Goal: Task Accomplishment & Management: Manage account settings

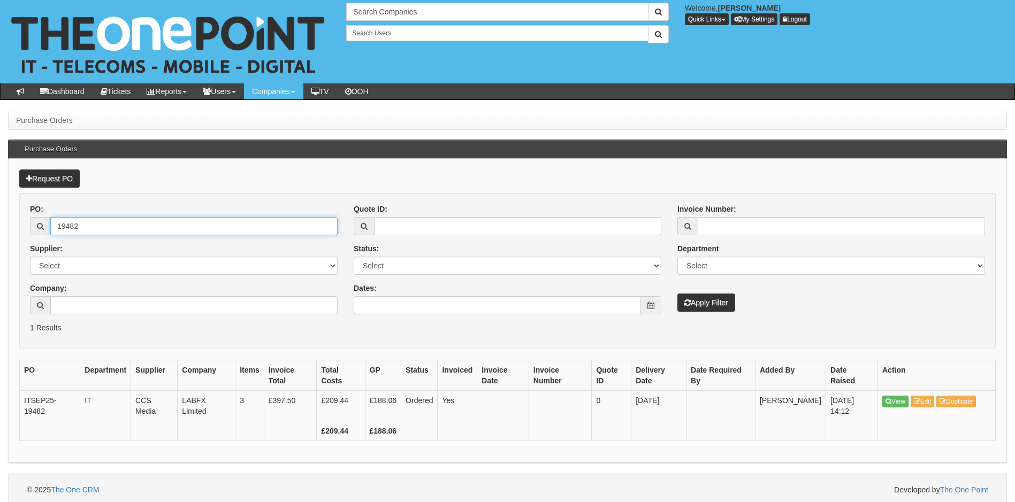
drag, startPoint x: 118, startPoint y: 234, endPoint x: 11, endPoint y: 258, distance: 109.7
click at [47, 231] on div "19482" at bounding box center [184, 226] width 308 height 18
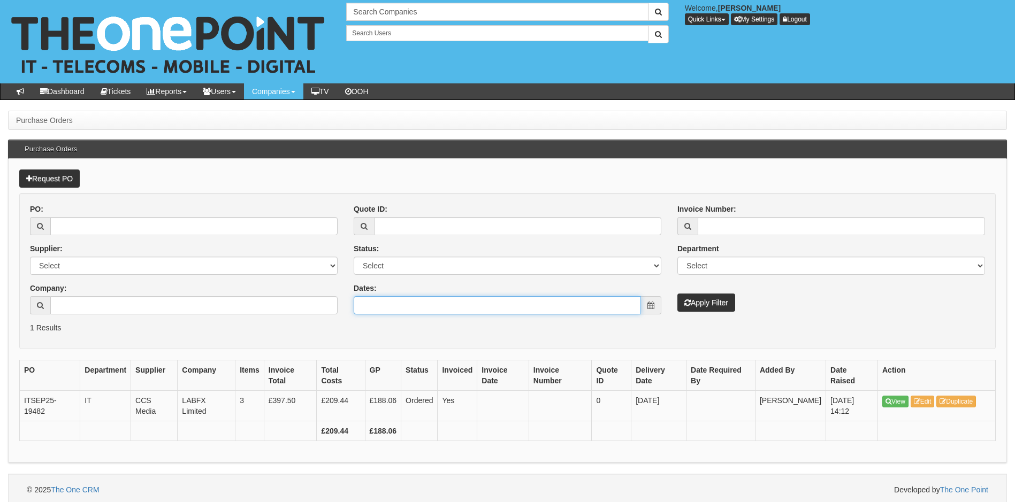
click at [434, 303] on input "Dates:" at bounding box center [497, 305] width 287 height 18
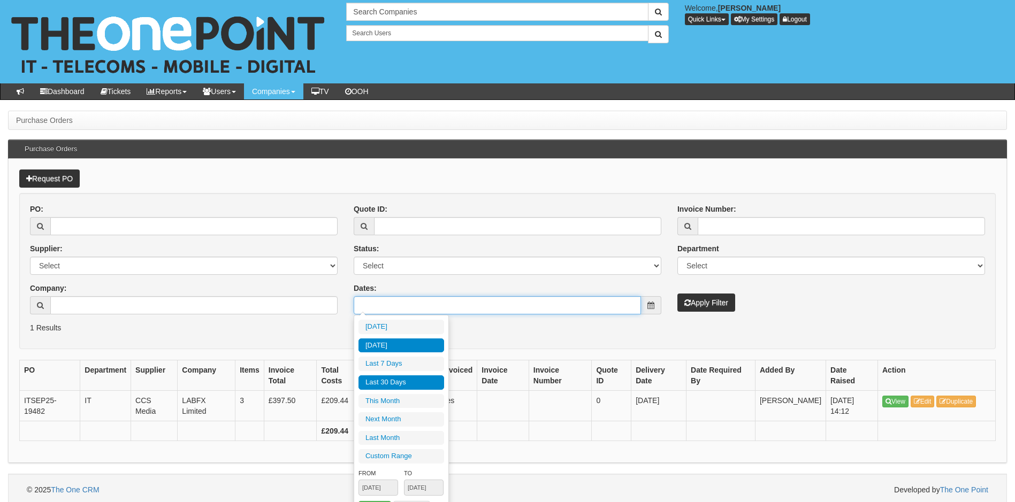
type input "2025-09-09"
type input "2025-08-12"
type input "[DATE]"
type input "2025-09-01"
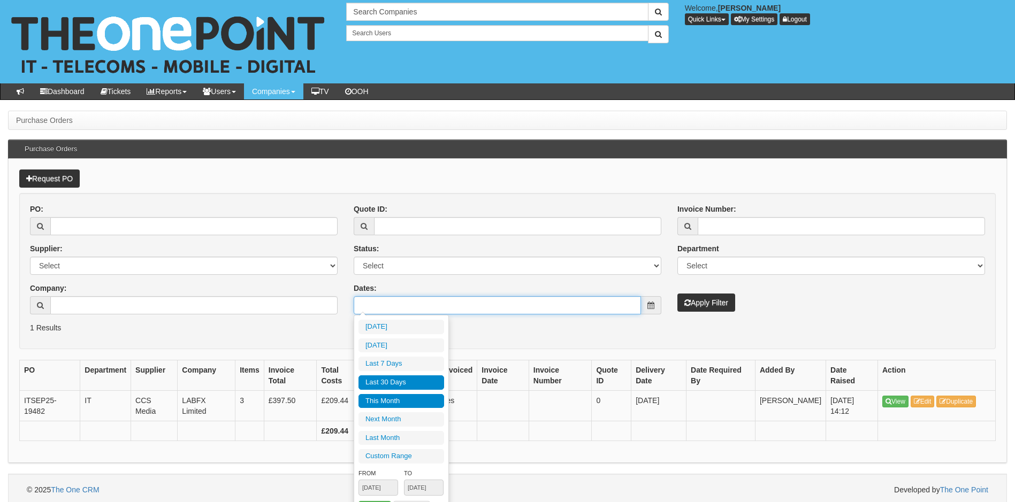
type input "2025-09-30"
type input "2025-08-12"
type input "[DATE]"
click at [393, 386] on li "Last 30 Days" at bounding box center [401, 383] width 86 height 14
type input "2025-08-12 - 2025-09-10"
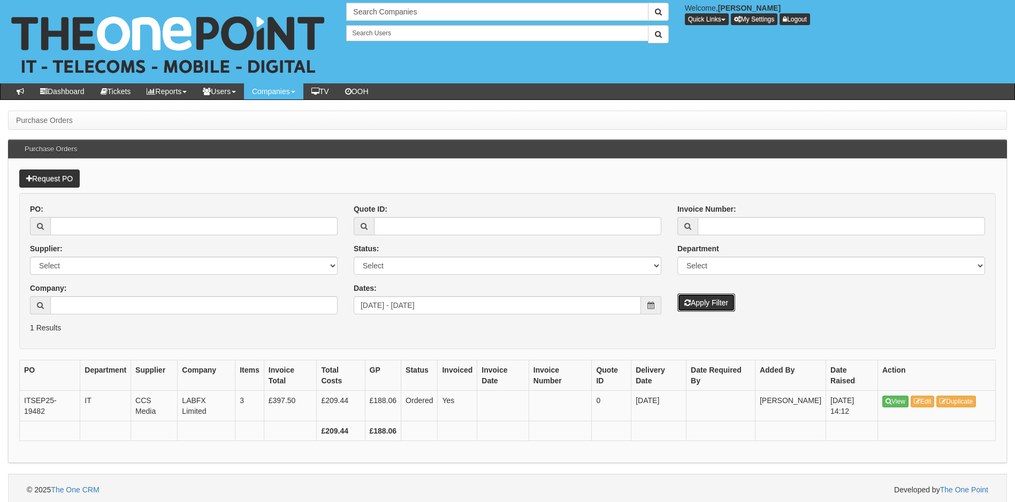
click at [708, 305] on button "Apply Filter" at bounding box center [706, 303] width 58 height 18
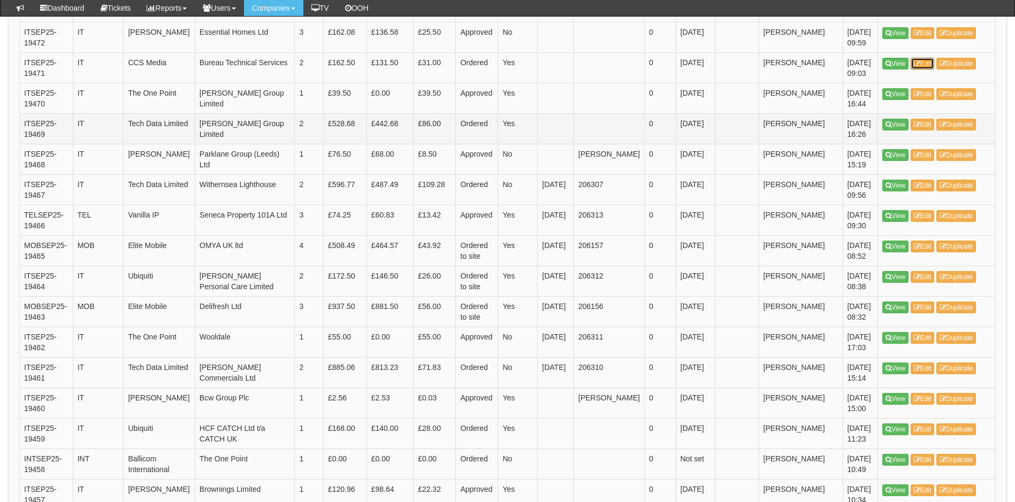
scroll to position [1070, 0]
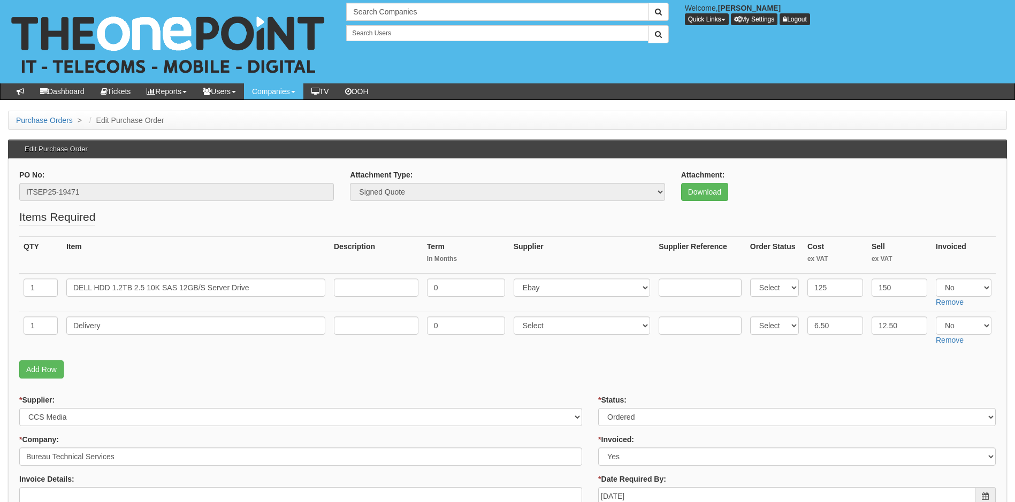
scroll to position [267, 0]
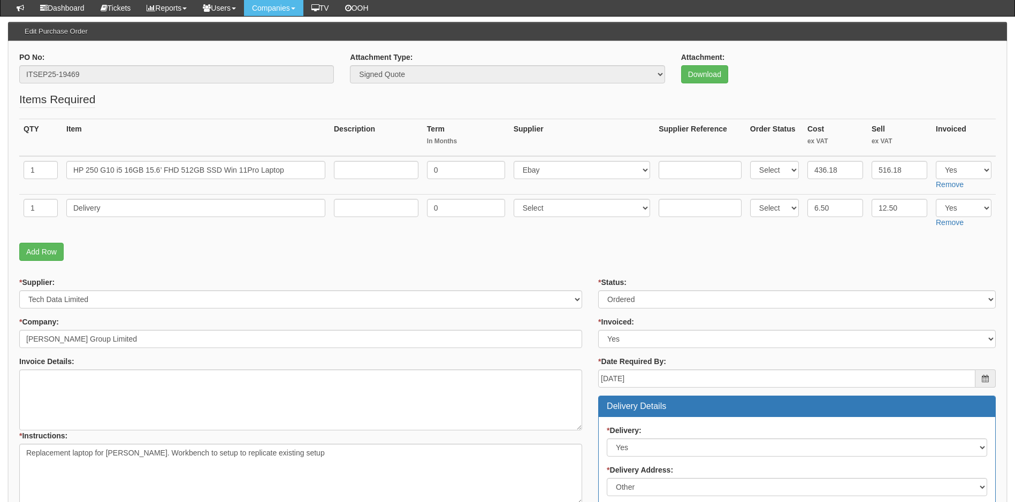
scroll to position [37, 0]
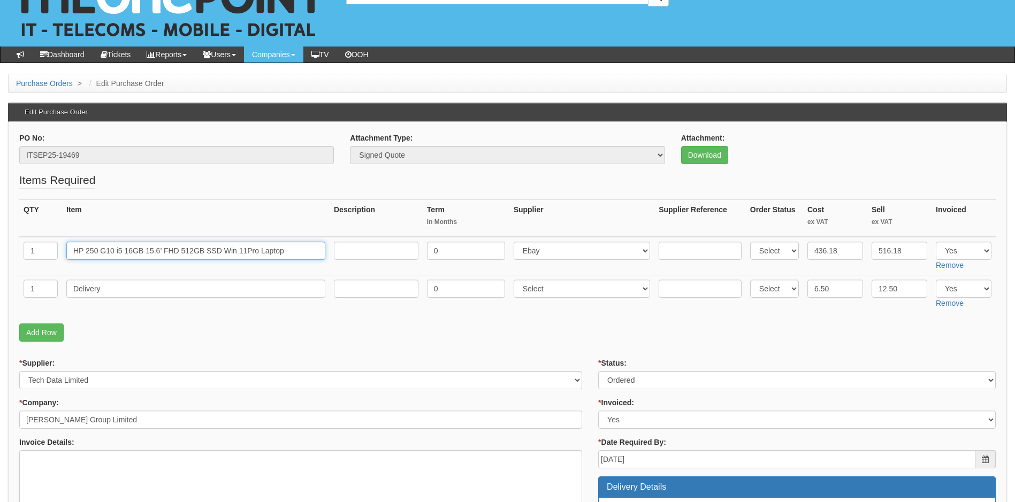
drag, startPoint x: 290, startPoint y: 252, endPoint x: 29, endPoint y: 254, distance: 261.1
click at [29, 254] on tr "1 HP 250 G10 i5 16GB 15.6’ FHD 512GB SSD Win 11Pro Laptop 0 Select 123 [DOMAIN_…" at bounding box center [507, 256] width 976 height 39
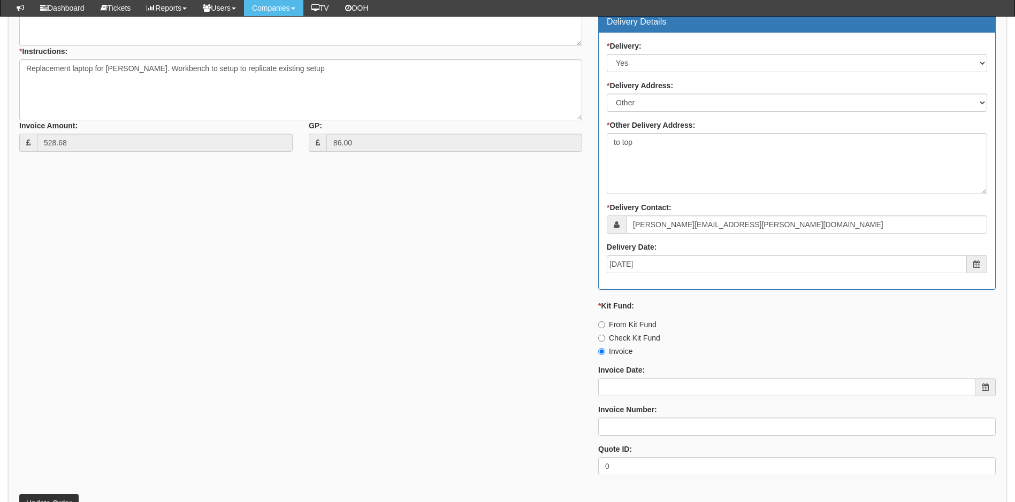
scroll to position [481, 0]
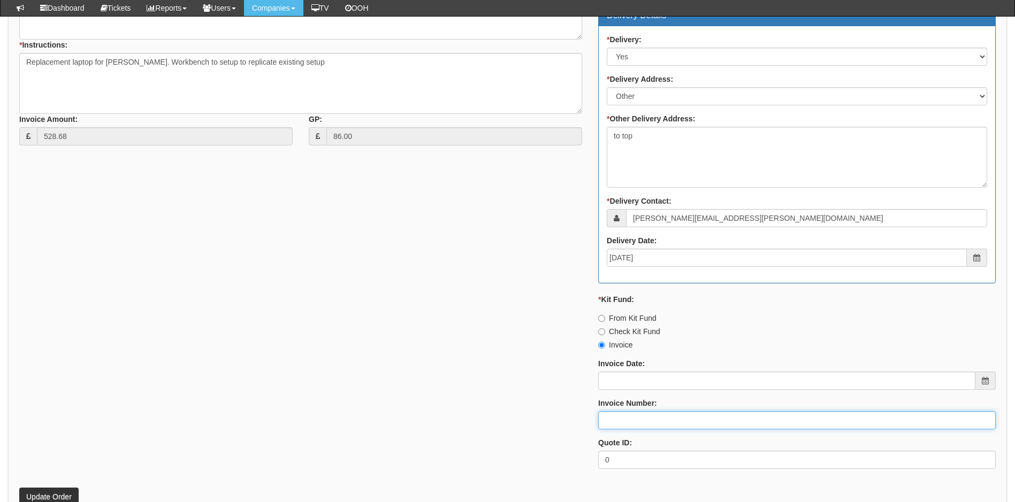
click at [659, 418] on input "Invoice Number:" at bounding box center [796, 420] width 397 height 18
type input "206392"
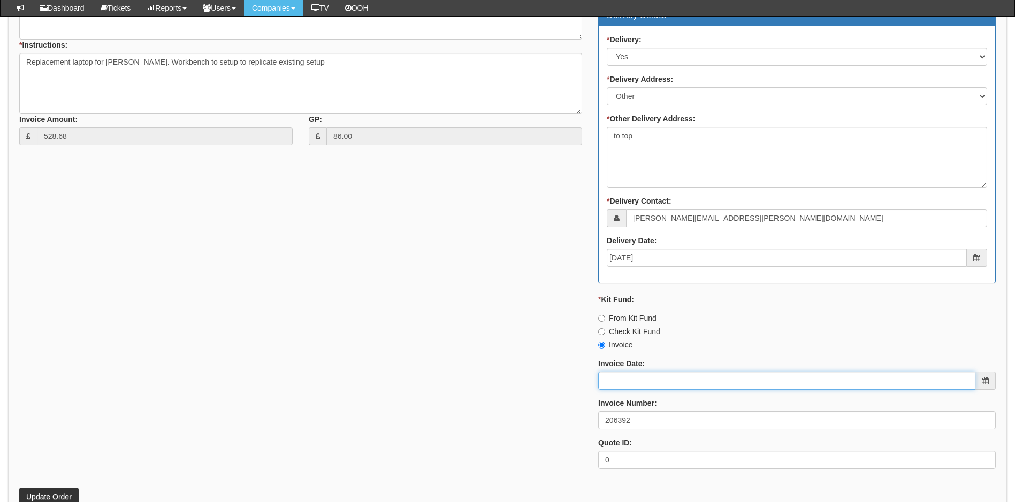
click at [631, 383] on input "Invoice Date:" at bounding box center [786, 381] width 377 height 18
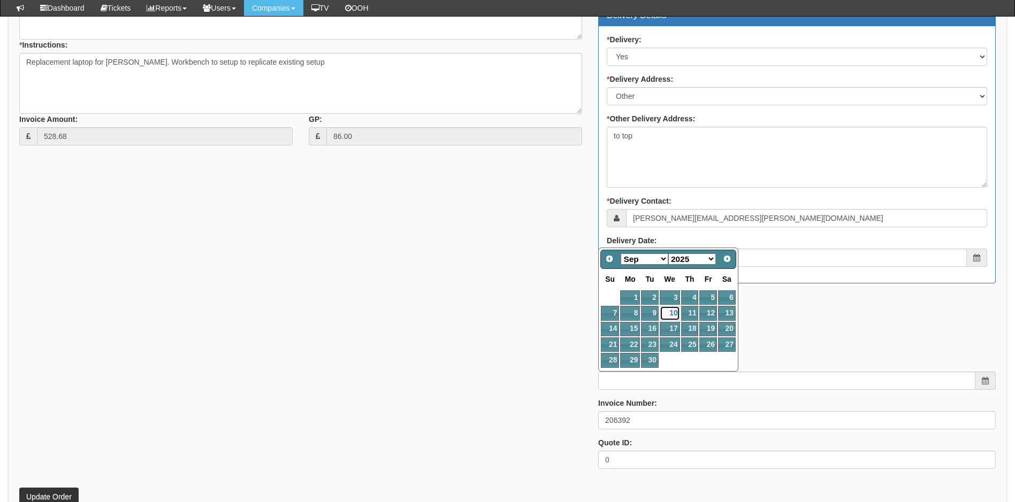
click at [669, 312] on link "10" at bounding box center [670, 313] width 20 height 14
type input "2025-09-10"
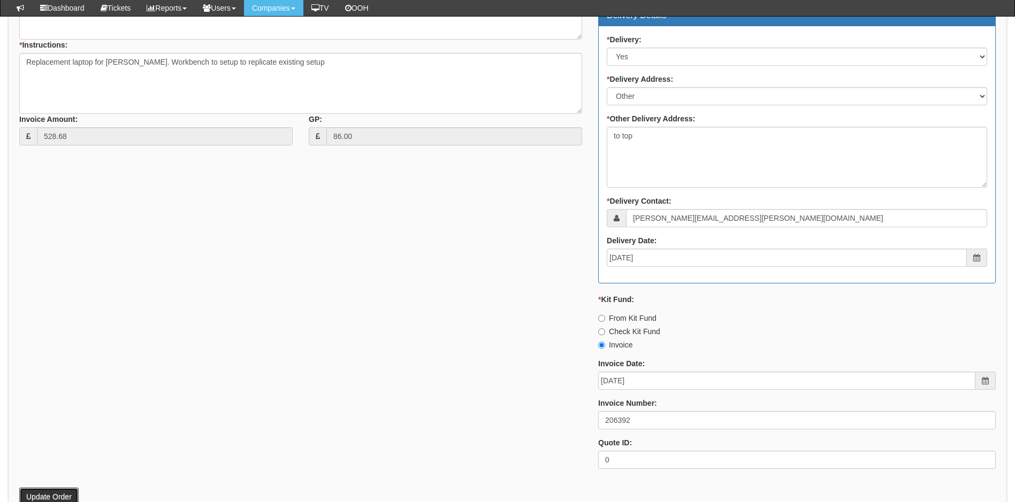
click at [39, 488] on button "Update Order" at bounding box center [48, 497] width 59 height 18
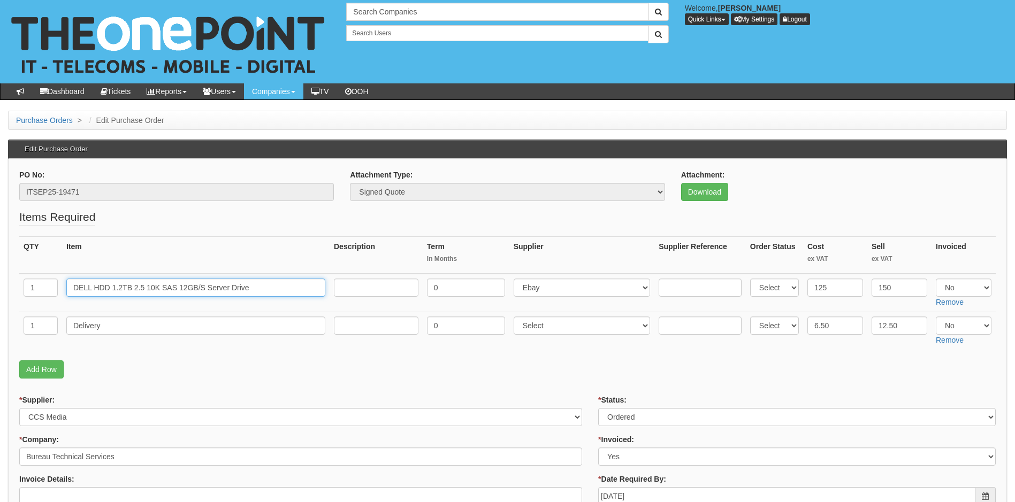
drag, startPoint x: 266, startPoint y: 286, endPoint x: 70, endPoint y: 308, distance: 197.0
click at [70, 308] on td "DELL HDD 1.2TB 2.5 10K SAS 12GB/S Server Drive" at bounding box center [195, 293] width 267 height 39
drag, startPoint x: 134, startPoint y: 324, endPoint x: 62, endPoint y: 334, distance: 72.9
click at [62, 334] on td "Delivery" at bounding box center [195, 331] width 267 height 38
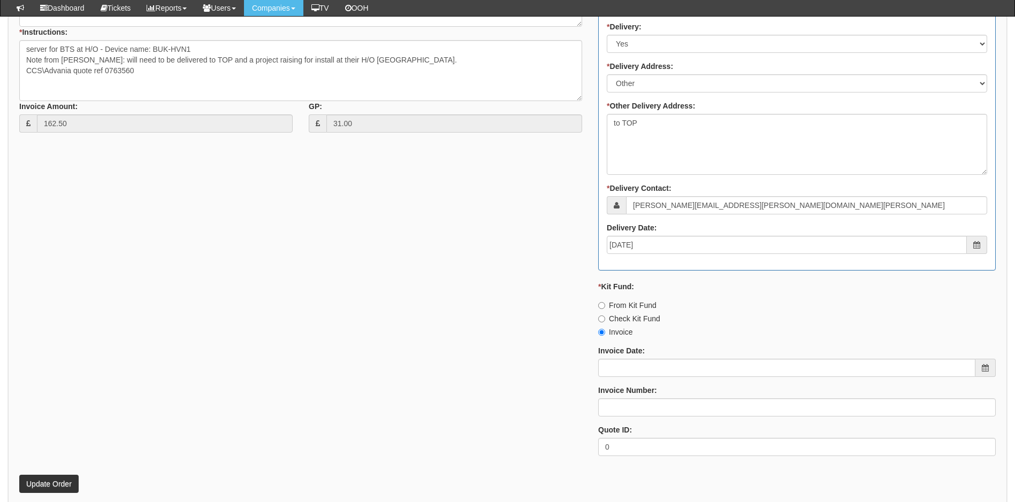
scroll to position [535, 0]
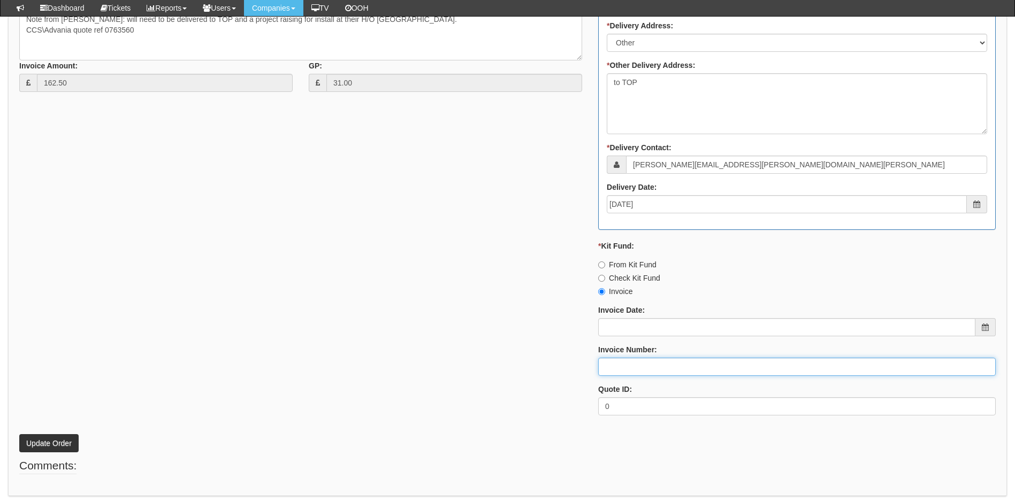
click at [633, 372] on input "Invoice Number:" at bounding box center [796, 367] width 397 height 18
type input "206393"
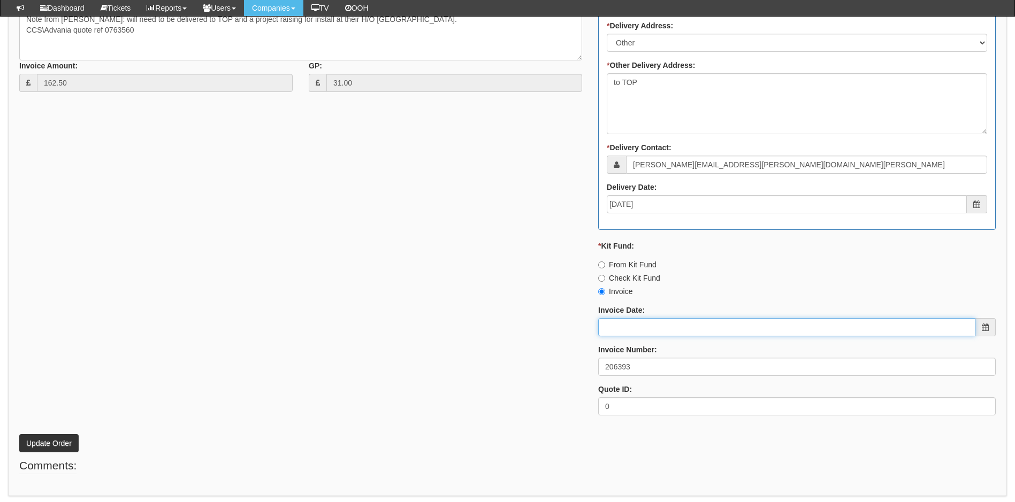
click at [694, 327] on input "Invoice Date:" at bounding box center [786, 327] width 377 height 18
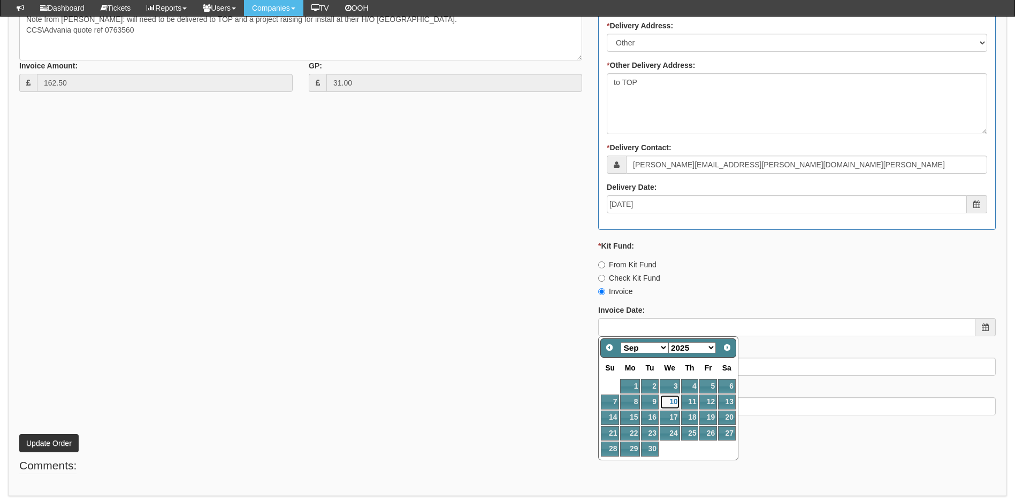
click at [669, 398] on link "10" at bounding box center [670, 402] width 20 height 14
type input "2025-09-10"
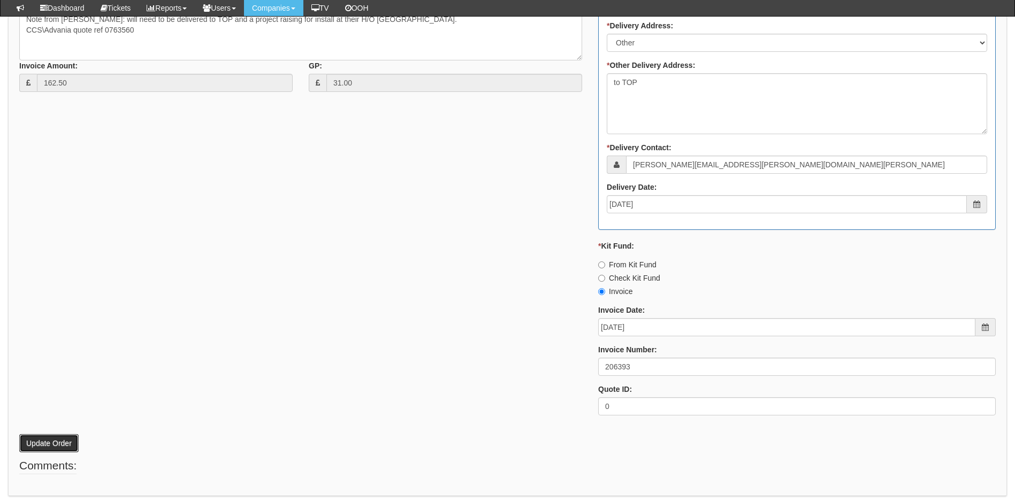
click at [60, 444] on button "Update Order" at bounding box center [48, 443] width 59 height 18
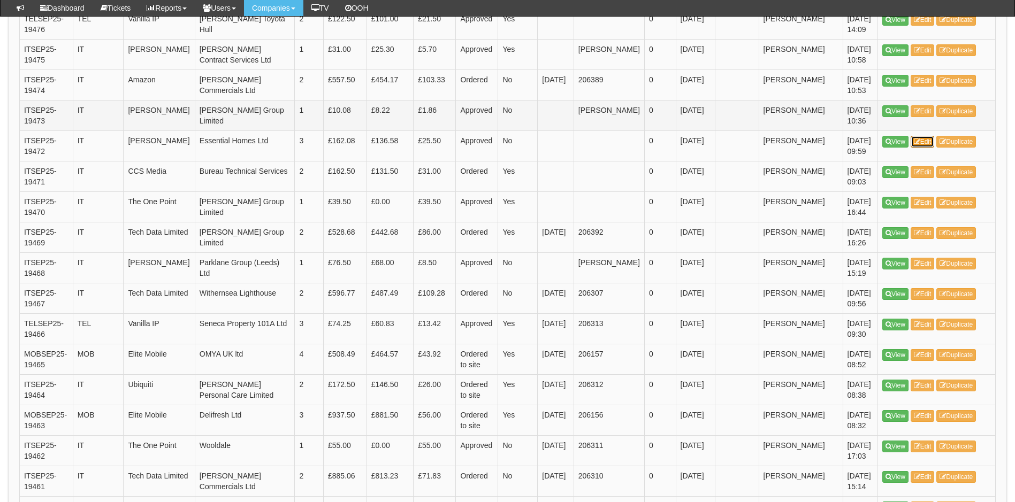
scroll to position [937, 0]
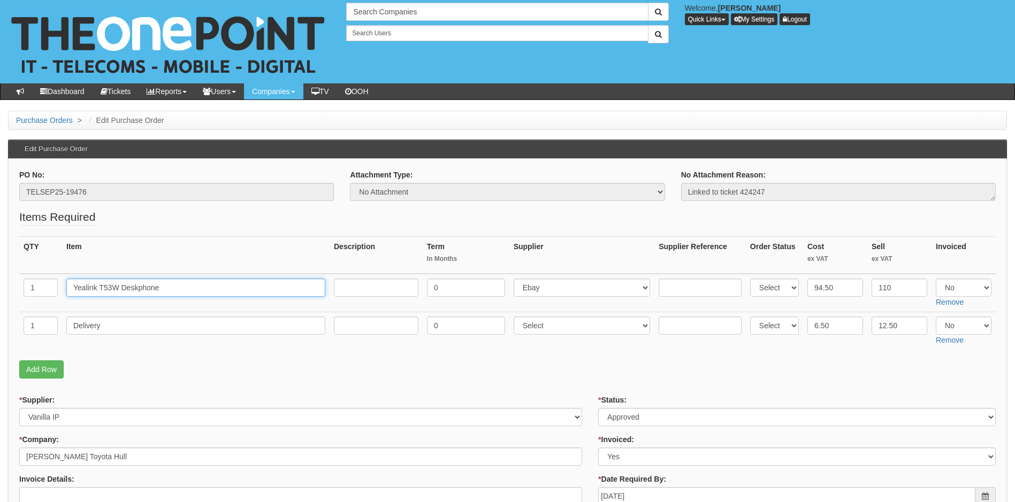
drag, startPoint x: 168, startPoint y: 285, endPoint x: 8, endPoint y: 289, distance: 160.0
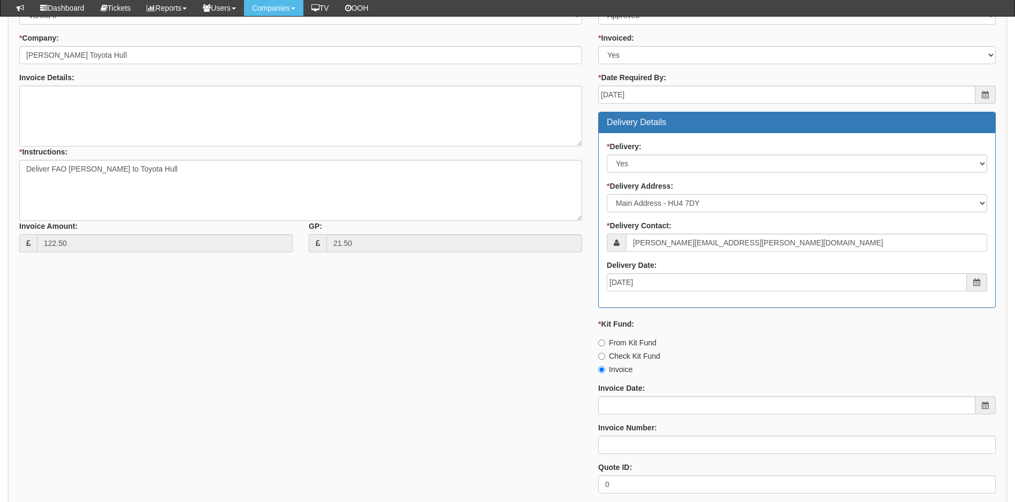
scroll to position [428, 0]
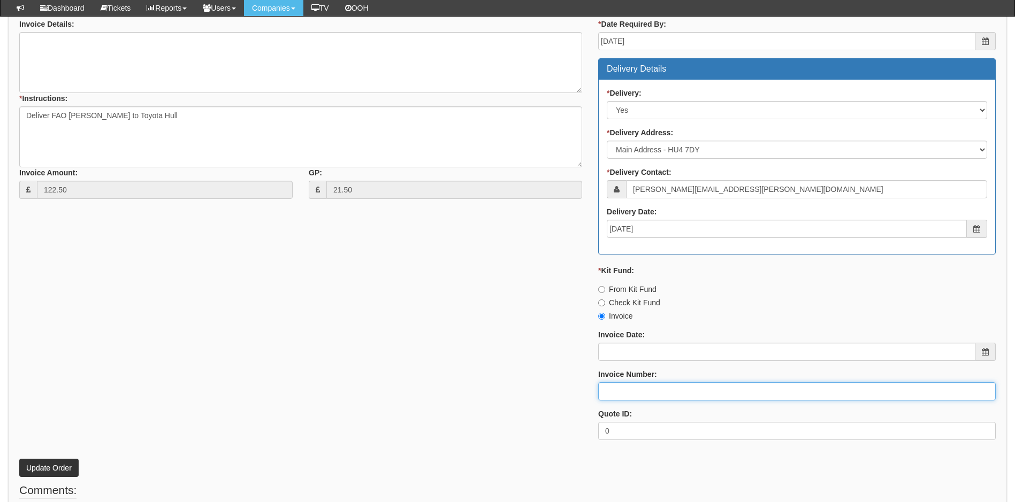
click at [640, 391] on input "Invoice Number:" at bounding box center [796, 392] width 397 height 18
type input "206394"
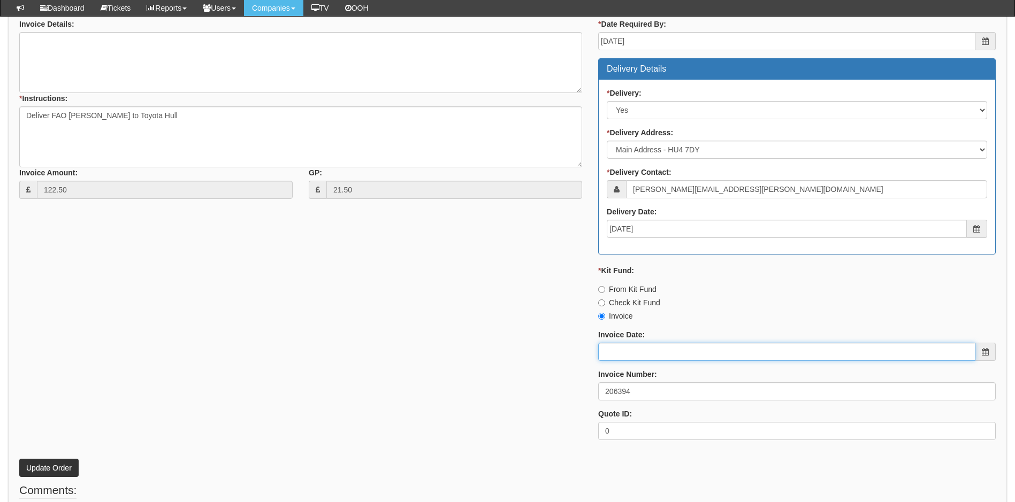
click at [647, 345] on input "Invoice Date:" at bounding box center [786, 352] width 377 height 18
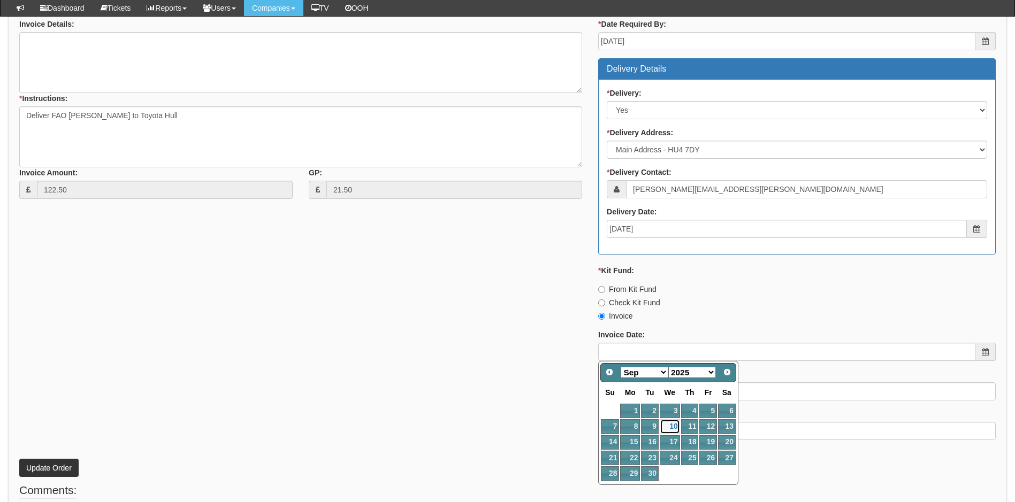
click at [674, 426] on link "10" at bounding box center [670, 426] width 20 height 14
type input "[DATE]"
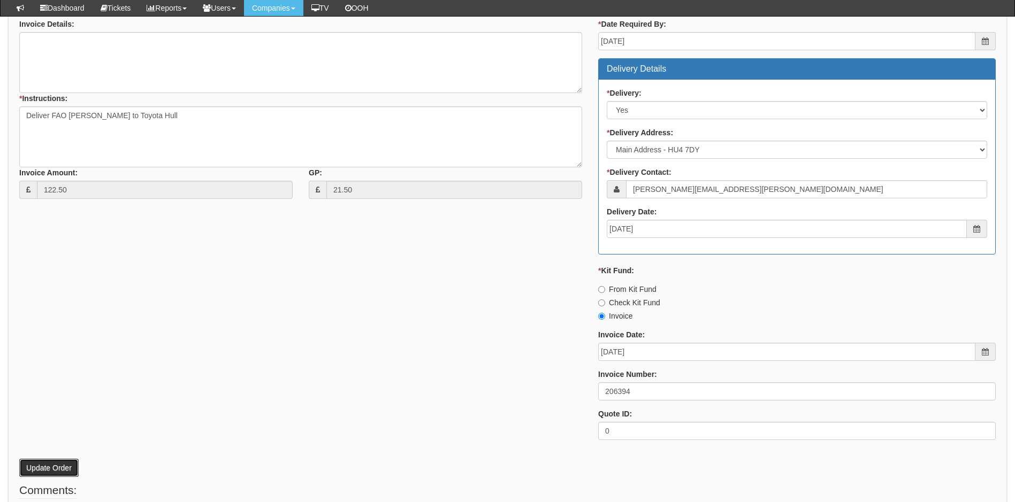
click at [42, 469] on button "Update Order" at bounding box center [48, 468] width 59 height 18
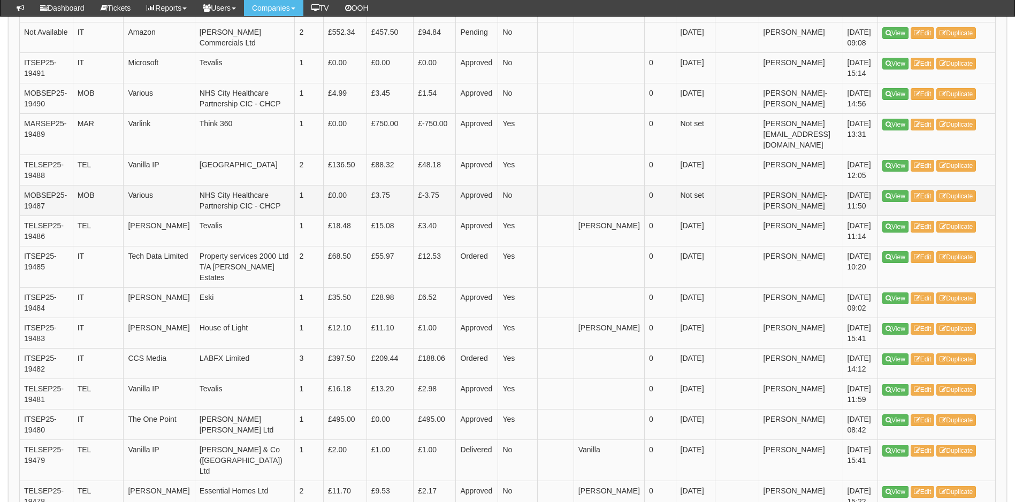
scroll to position [429, 0]
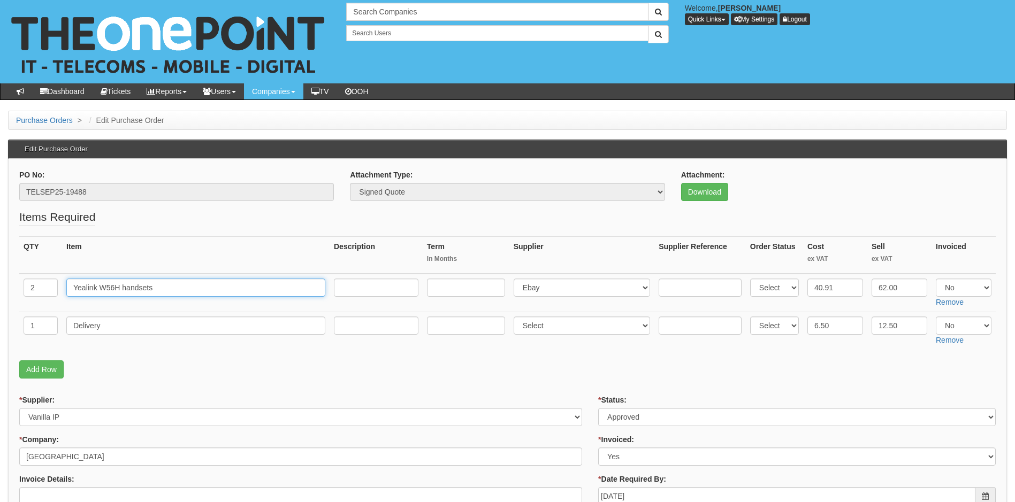
drag, startPoint x: 174, startPoint y: 288, endPoint x: 25, endPoint y: 287, distance: 149.3
click at [25, 287] on tr "2 Yealink W56H handsets Select 123 REG.co.uk 1Password 3 4Gon AA Jones Electric…" at bounding box center [507, 293] width 976 height 39
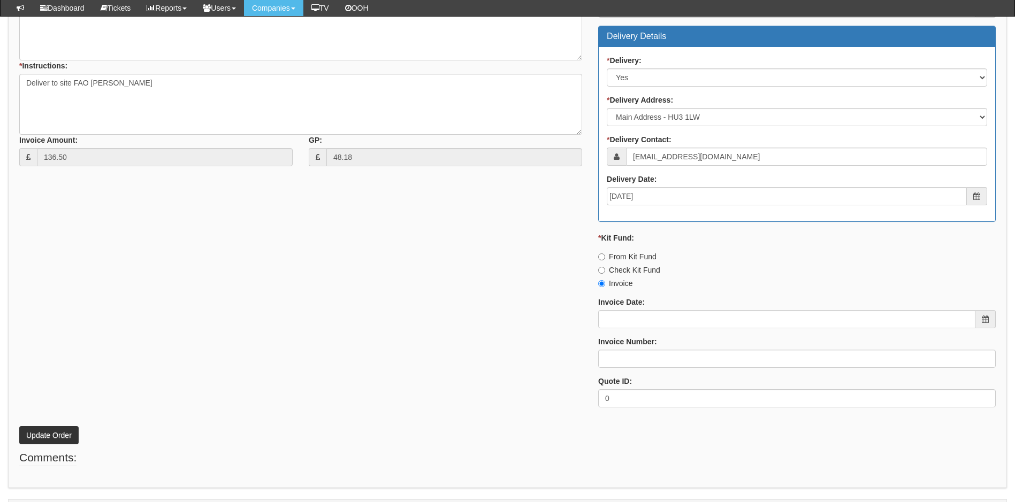
scroll to position [489, 0]
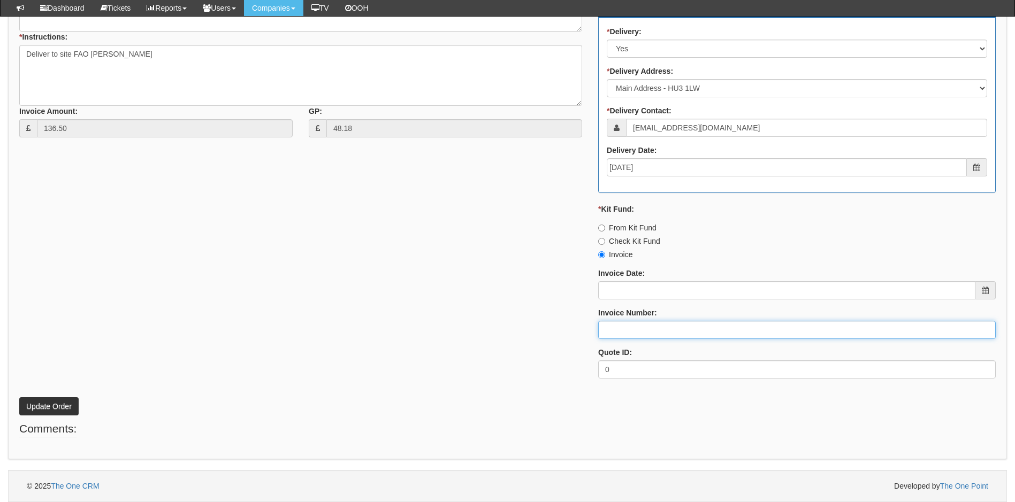
click at [633, 323] on input "Invoice Number:" at bounding box center [796, 330] width 397 height 18
type input "206395"
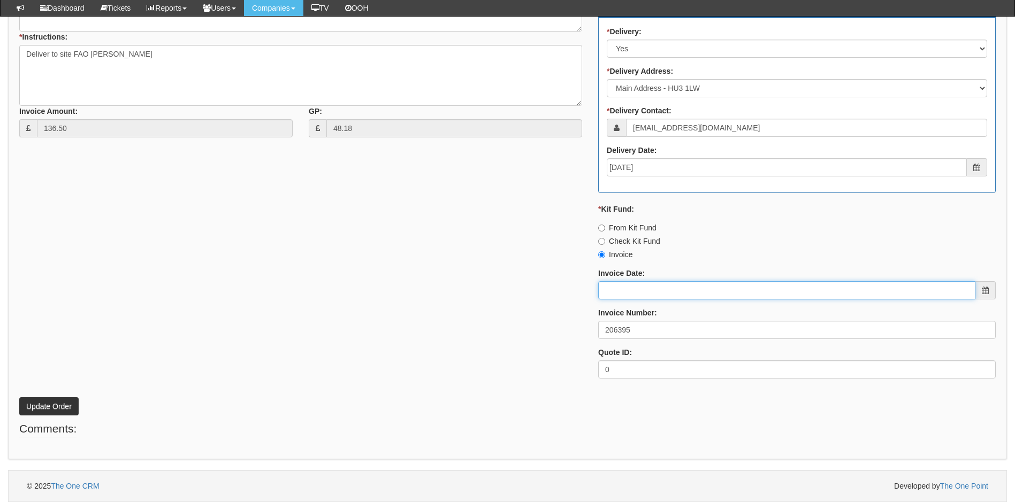
click at [700, 297] on input "Invoice Date:" at bounding box center [786, 290] width 377 height 18
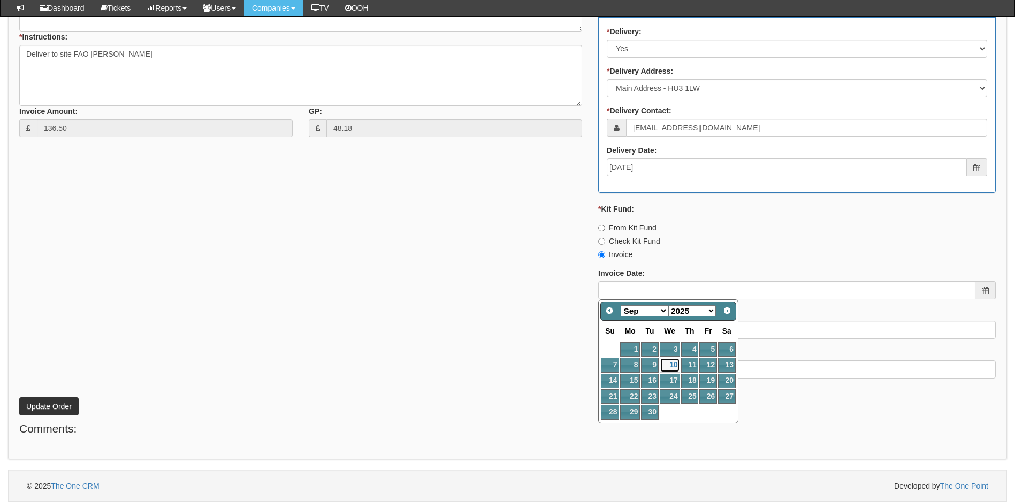
click at [674, 368] on link "10" at bounding box center [670, 365] width 20 height 14
type input "[DATE]"
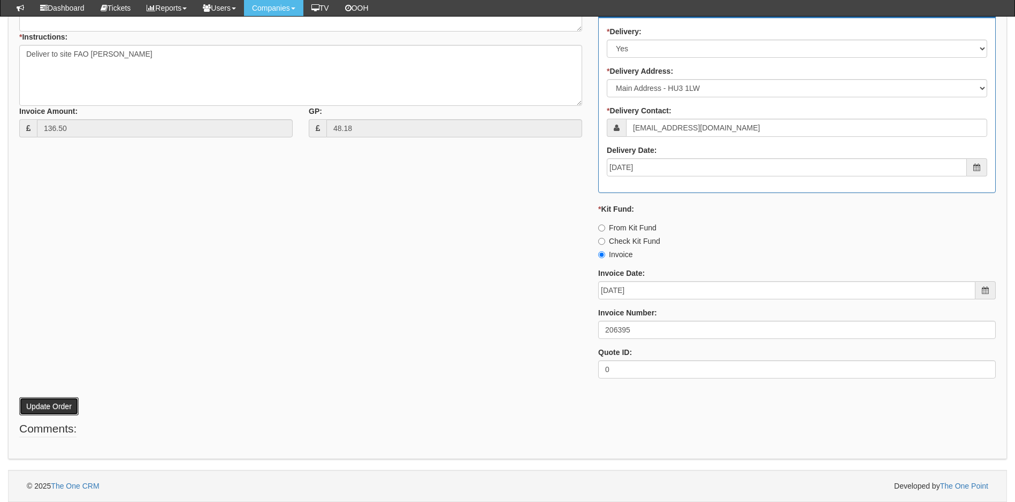
click at [45, 402] on button "Update Order" at bounding box center [48, 406] width 59 height 18
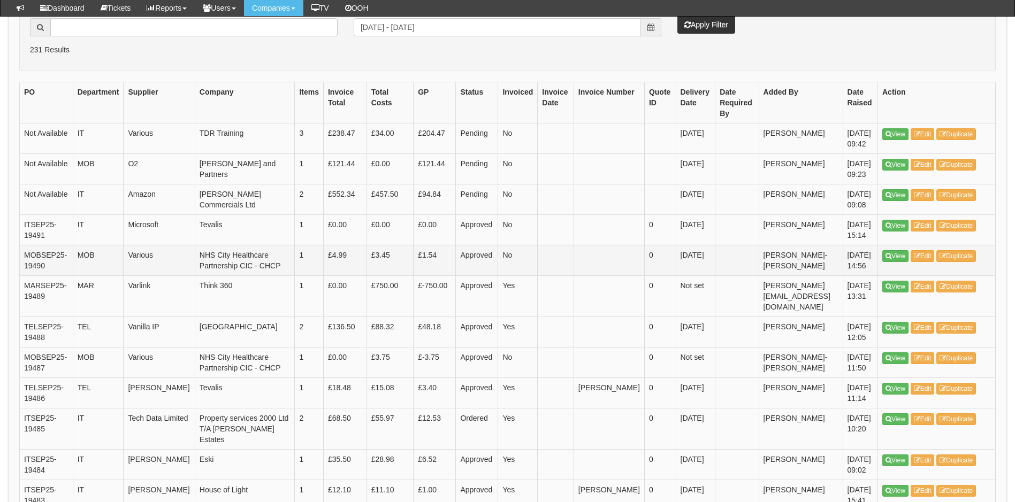
scroll to position [237, 0]
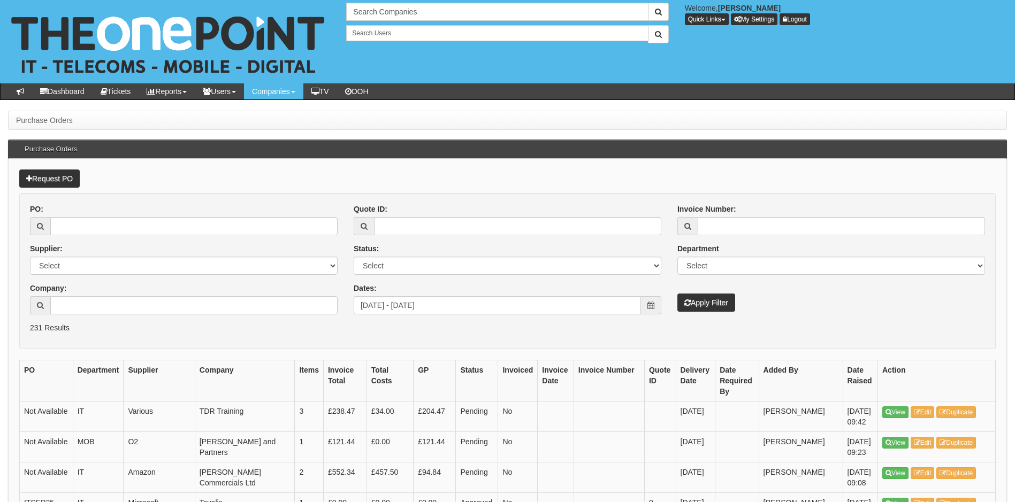
scroll to position [237, 0]
